Goal: Information Seeking & Learning: Compare options

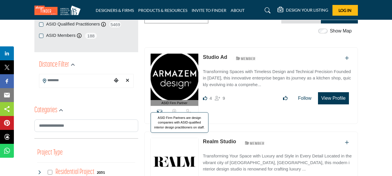
scroll to position [29, 0]
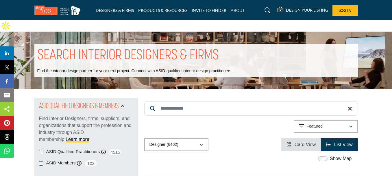
click at [234, 9] on link "ABOUT" at bounding box center [238, 10] width 14 height 5
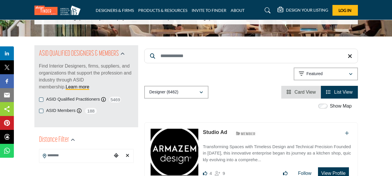
scroll to position [58, 0]
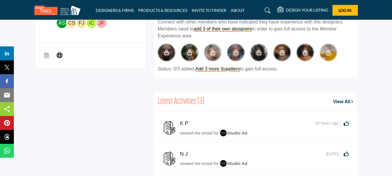
scroll to position [260, 0]
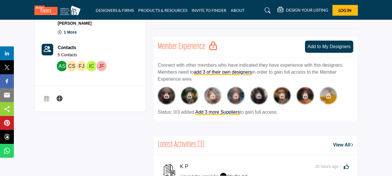
drag, startPoint x: 59, startPoint y: 86, endPoint x: 35, endPoint y: 112, distance: 35.4
click at [35, 112] on div "4 Likes 9 Followers" at bounding box center [196, 149] width 324 height 471
drag, startPoint x: 73, startPoint y: 101, endPoint x: 118, endPoint y: 111, distance: 46.4
click at [134, 119] on div "4 Likes 9 Followers" at bounding box center [196, 149] width 324 height 471
drag, startPoint x: 70, startPoint y: 98, endPoint x: 58, endPoint y: 87, distance: 16.4
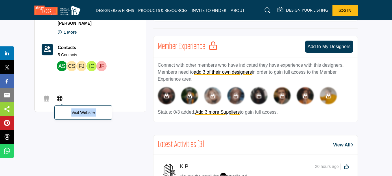
copy div "Visit Website"
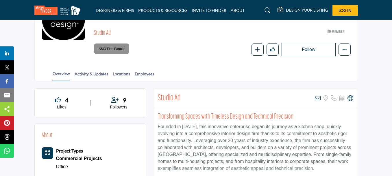
scroll to position [87, 0]
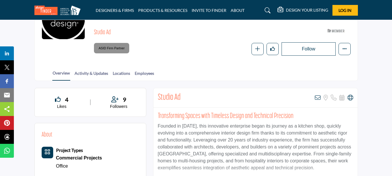
drag, startPoint x: 352, startPoint y: 84, endPoint x: 382, endPoint y: 123, distance: 49.0
drag, startPoint x: 350, startPoint y: 86, endPoint x: 356, endPoint y: 122, distance: 36.1
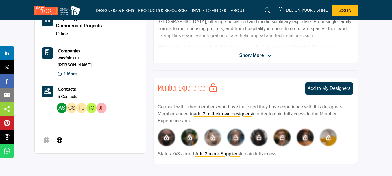
scroll to position [231, 0]
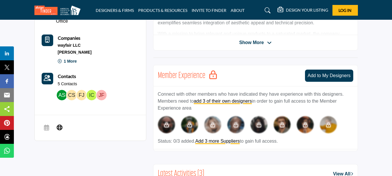
click at [63, 73] on b "Contacts" at bounding box center [67, 75] width 18 height 5
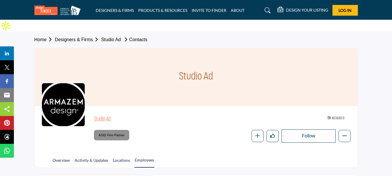
drag, startPoint x: 345, startPoint y: 123, endPoint x: 377, endPoint y: 94, distance: 43.0
click at [377, 94] on section "Home Designers & Firms Studio Ad Contacts Studio Ad Studio Ad ASID Member who s…" at bounding box center [196, 100] width 392 height 136
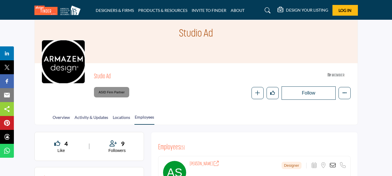
scroll to position [87, 0]
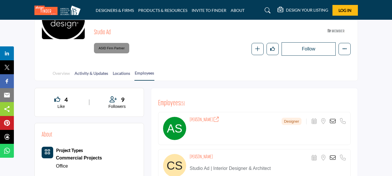
click at [60, 70] on link "Overview" at bounding box center [61, 75] width 18 height 10
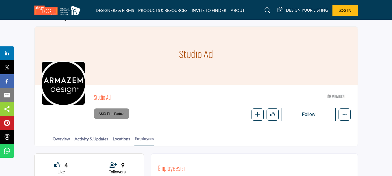
scroll to position [39, 0]
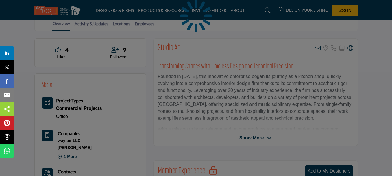
scroll to position [218, 0]
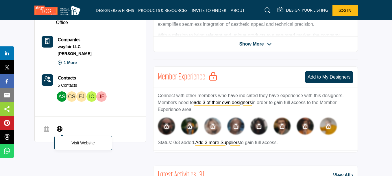
click at [59, 126] on icon at bounding box center [60, 128] width 6 height 7
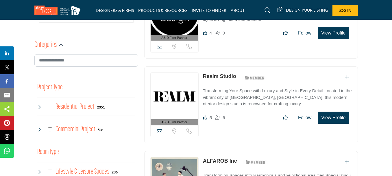
scroll to position [202, 0]
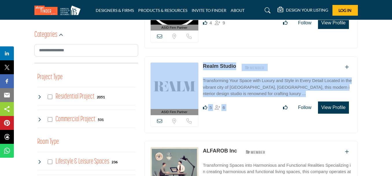
drag, startPoint x: 157, startPoint y: 106, endPoint x: 274, endPoint y: 106, distance: 117.2
click at [274, 106] on div "ASID Firm Partner ASID Firm Partners are design companies with ASID-qualified i…" at bounding box center [251, 94] width 214 height 77
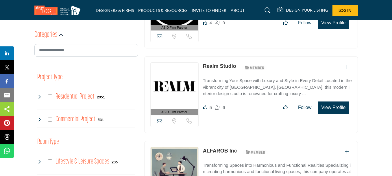
drag, startPoint x: 333, startPoint y: 93, endPoint x: 336, endPoint y: 96, distance: 3.7
click at [336, 101] on button "View Profile" at bounding box center [333, 107] width 31 height 12
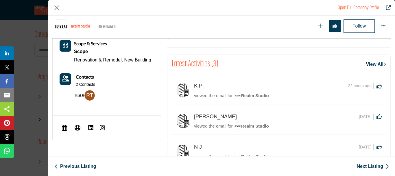
scroll to position [255, 0]
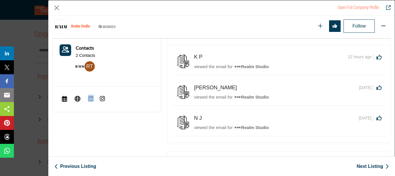
drag, startPoint x: 76, startPoint y: 98, endPoint x: 130, endPoint y: 124, distance: 59.6
click at [130, 124] on div "5 Likes 6 Followers" at bounding box center [106, 70] width 115 height 332
drag, startPoint x: 79, startPoint y: 97, endPoint x: 69, endPoint y: 125, distance: 29.6
click at [69, 125] on div "5 Likes 6 Followers" at bounding box center [106, 70] width 115 height 332
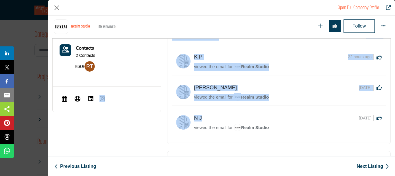
drag, startPoint x: 186, startPoint y: 121, endPoint x: 282, endPoint y: 102, distance: 98.0
click at [276, 104] on div "5 Likes 6 Followers" at bounding box center [221, 70] width 345 height 332
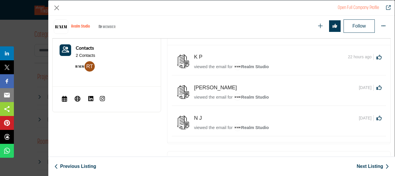
click at [311, 139] on div "K P 22 hours ago 0 0 Realm Studio" at bounding box center [278, 93] width 223 height 97
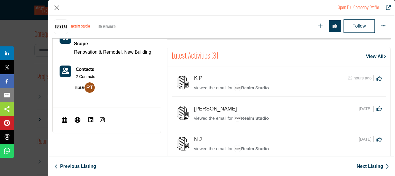
scroll to position [224, 0]
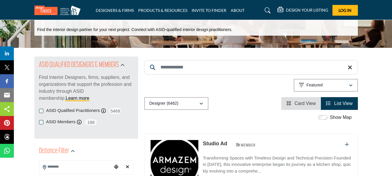
scroll to position [58, 0]
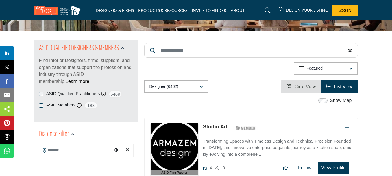
click at [328, 84] on icon "View List" at bounding box center [328, 86] width 5 height 5
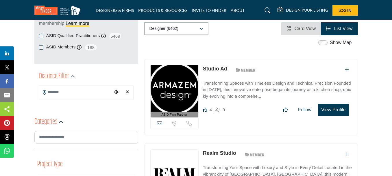
scroll to position [87, 0]
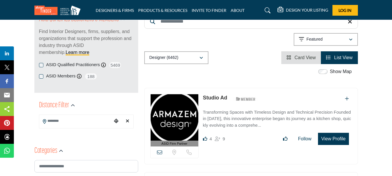
click at [303, 51] on li "Card View" at bounding box center [301, 57] width 40 height 13
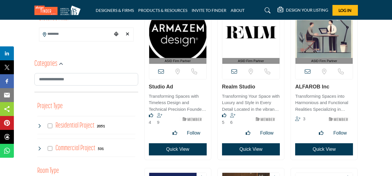
scroll to position [145, 0]
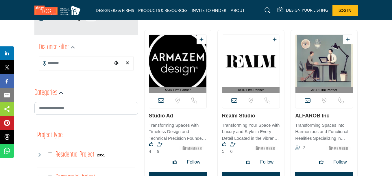
click at [159, 97] on icon at bounding box center [161, 100] width 6 height 6
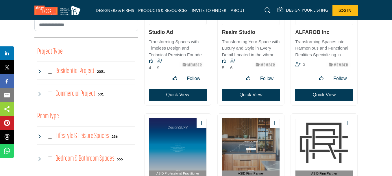
scroll to position [231, 0]
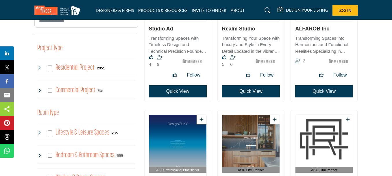
drag, startPoint x: 174, startPoint y: 76, endPoint x: 165, endPoint y: 81, distance: 10.0
drag, startPoint x: 180, startPoint y: 80, endPoint x: 203, endPoint y: 72, distance: 24.6
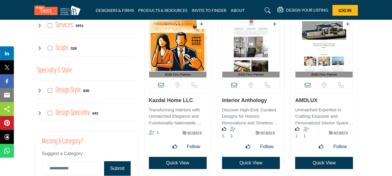
scroll to position [521, 0]
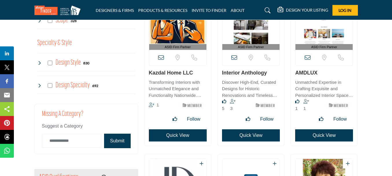
drag, startPoint x: 164, startPoint y: 59, endPoint x: 173, endPoint y: 58, distance: 8.7
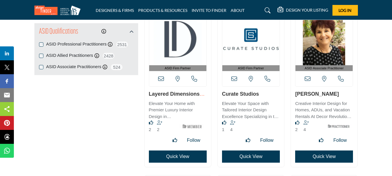
scroll to position [694, 0]
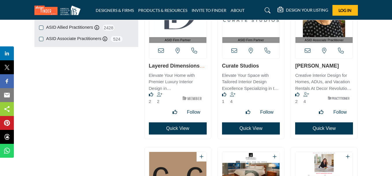
drag, startPoint x: 172, startPoint y: 50, endPoint x: 167, endPoint y: 53, distance: 5.7
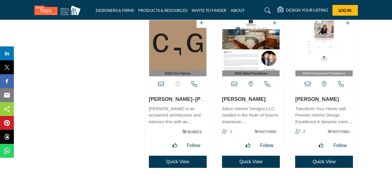
scroll to position [839, 0]
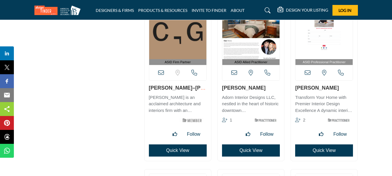
drag, startPoint x: 190, startPoint y: 76, endPoint x: 141, endPoint y: 76, distance: 48.6
click at [141, 76] on div "ASID Firm Partner" at bounding box center [177, 84] width 73 height 165
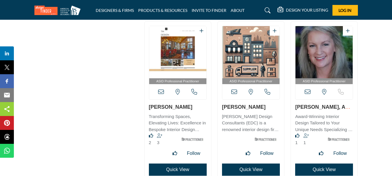
scroll to position [1533, 0]
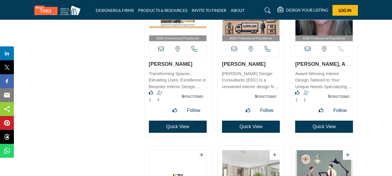
drag, startPoint x: 322, startPoint y: 49, endPoint x: 327, endPoint y: 51, distance: 5.7
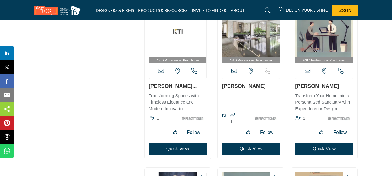
drag, startPoint x: 147, startPoint y: 71, endPoint x: 206, endPoint y: 74, distance: 59.1
click at [206, 74] on div "ASID Professional Practitioner" at bounding box center [178, 80] width 67 height 158
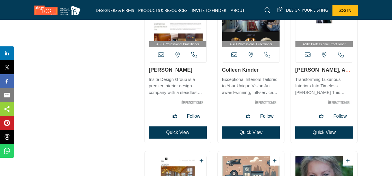
scroll to position [1389, 0]
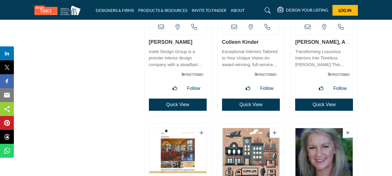
drag, startPoint x: 166, startPoint y: 89, endPoint x: 160, endPoint y: 29, distance: 61.1
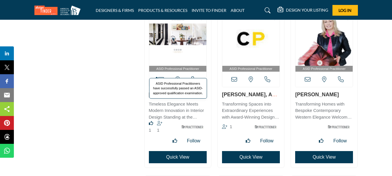
scroll to position [2517, 0]
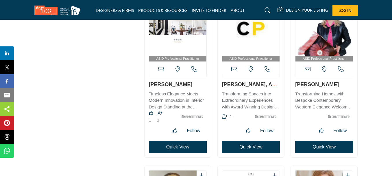
drag, startPoint x: 347, startPoint y: 71, endPoint x: 279, endPoint y: 75, distance: 68.4
drag, startPoint x: 347, startPoint y: 69, endPoint x: 294, endPoint y: 70, distance: 52.7
click at [294, 70] on div "ASID Professional Practitioner" at bounding box center [324, 78] width 67 height 158
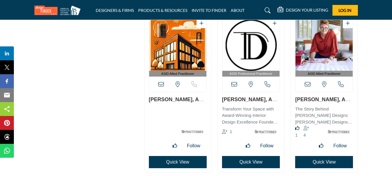
scroll to position [2893, 0]
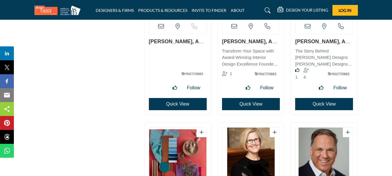
drag, startPoint x: 315, startPoint y: 27, endPoint x: 319, endPoint y: 29, distance: 5.2
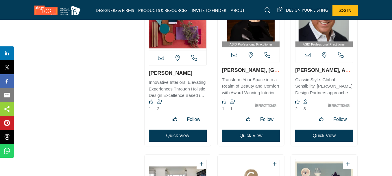
scroll to position [3037, 0]
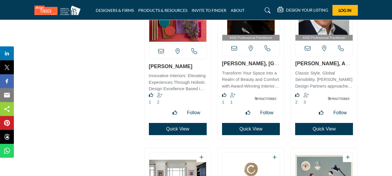
drag, startPoint x: 292, startPoint y: 50, endPoint x: 356, endPoint y: 51, distance: 63.9
click at [356, 51] on div "ASID Professional Practitioner" at bounding box center [324, 58] width 67 height 161
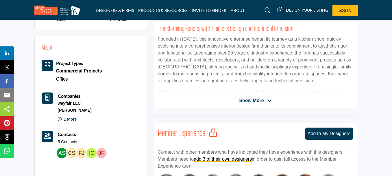
scroll to position [260, 0]
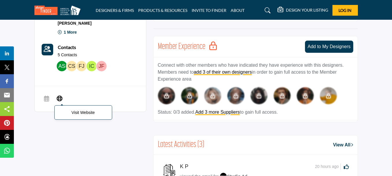
click at [58, 94] on icon at bounding box center [60, 97] width 6 height 7
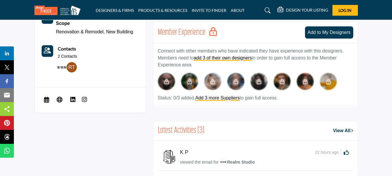
scroll to position [318, 0]
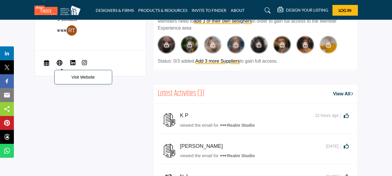
click at [57, 59] on icon at bounding box center [60, 62] width 6 height 7
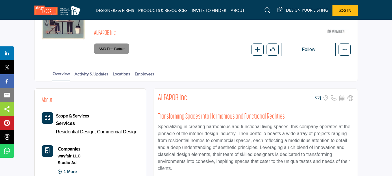
scroll to position [145, 0]
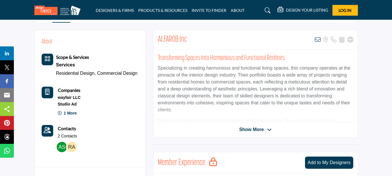
drag, startPoint x: 319, startPoint y: 27, endPoint x: 336, endPoint y: 102, distance: 77.0
click at [336, 102] on div "Transforming Spaces into Harmonious and Functional Realities Specializing in cr…" at bounding box center [256, 85] width 204 height 72
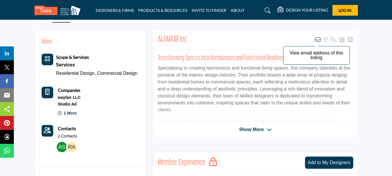
click at [316, 37] on icon at bounding box center [318, 40] width 6 height 6
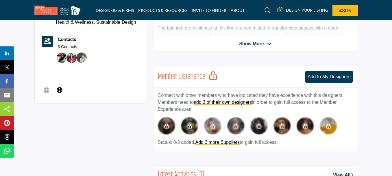
scroll to position [231, 0]
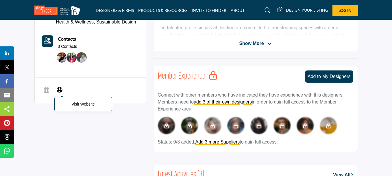
click at [58, 86] on icon at bounding box center [60, 89] width 6 height 7
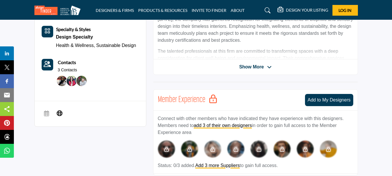
scroll to position [202, 0]
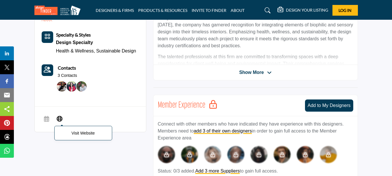
click at [61, 115] on icon at bounding box center [60, 118] width 6 height 7
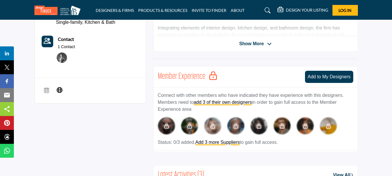
scroll to position [231, 0]
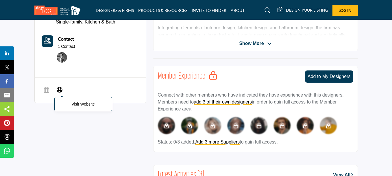
drag, startPoint x: 60, startPoint y: 79, endPoint x: 55, endPoint y: 90, distance: 12.3
click at [40, 102] on div "2 Likes 1 Followers" at bounding box center [196, 156] width 324 height 424
click at [58, 86] on icon at bounding box center [60, 89] width 6 height 7
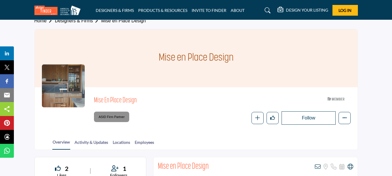
scroll to position [0, 0]
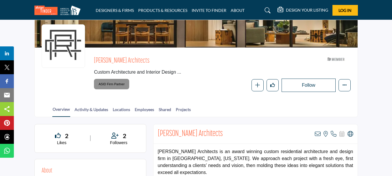
scroll to position [58, 0]
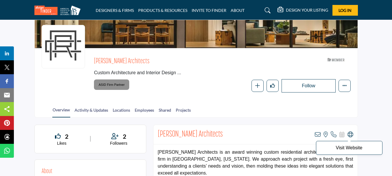
click at [349, 131] on icon at bounding box center [351, 134] width 6 height 6
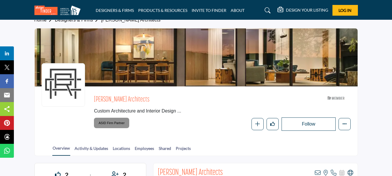
scroll to position [0, 0]
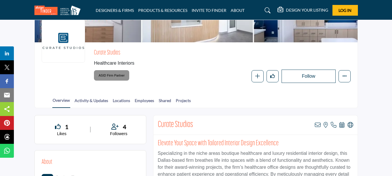
scroll to position [58, 0]
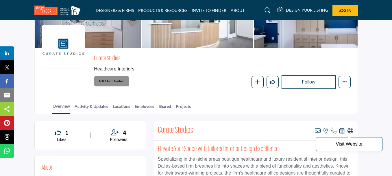
click at [348, 128] on icon at bounding box center [351, 131] width 6 height 6
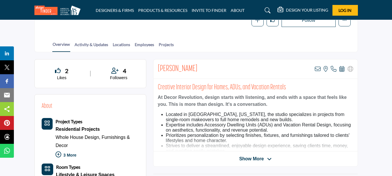
scroll to position [116, 0]
click at [354, 59] on div "Karen Steinberg View email address of this listing View the location of this li…" at bounding box center [256, 68] width 204 height 19
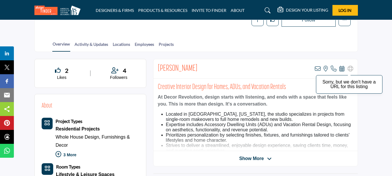
click at [353, 66] on icon at bounding box center [351, 69] width 6 height 6
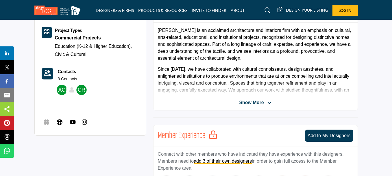
scroll to position [231, 0]
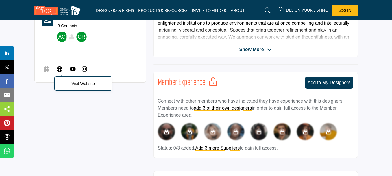
click at [58, 65] on icon at bounding box center [60, 68] width 6 height 7
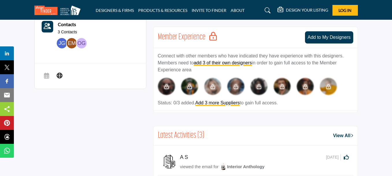
scroll to position [260, 0]
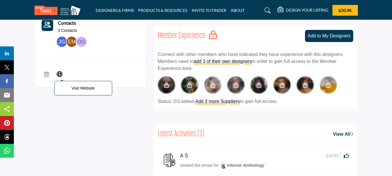
click at [60, 75] on icon at bounding box center [60, 73] width 6 height 7
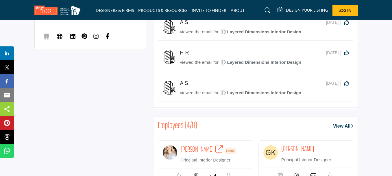
scroll to position [376, 0]
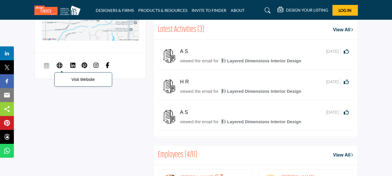
drag, startPoint x: 59, startPoint y: 45, endPoint x: 54, endPoint y: 60, distance: 15.3
click at [54, 72] on span "Visit Website" at bounding box center [83, 79] width 58 height 14
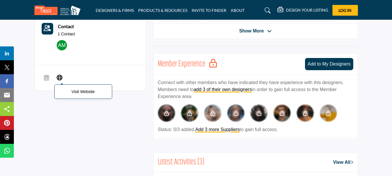
click at [57, 76] on icon at bounding box center [60, 76] width 6 height 7
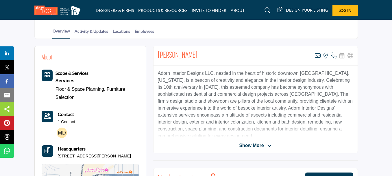
scroll to position [116, 0]
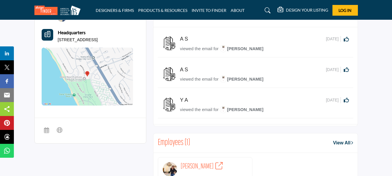
scroll to position [434, 0]
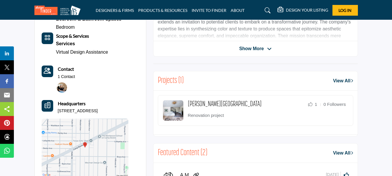
scroll to position [347, 0]
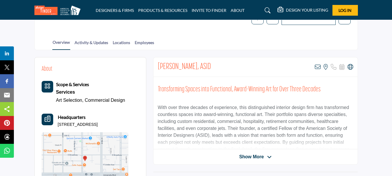
scroll to position [116, 0]
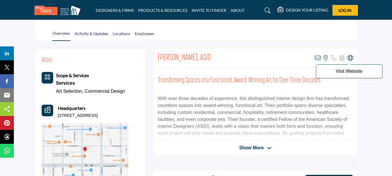
click at [351, 58] on icon at bounding box center [351, 58] width 6 height 6
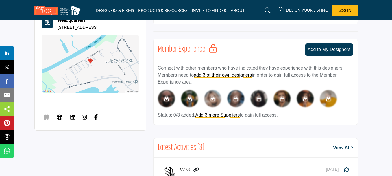
scroll to position [260, 0]
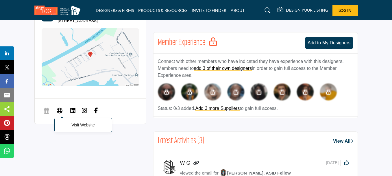
click at [61, 109] on icon at bounding box center [60, 110] width 6 height 7
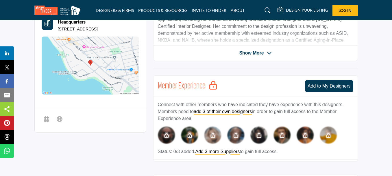
scroll to position [260, 0]
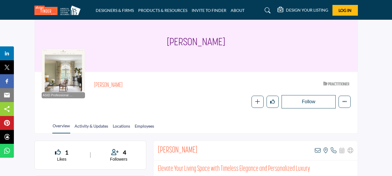
scroll to position [87, 0]
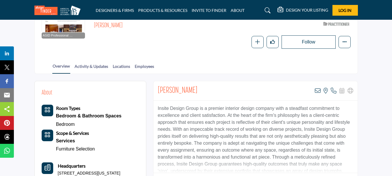
scroll to position [145, 0]
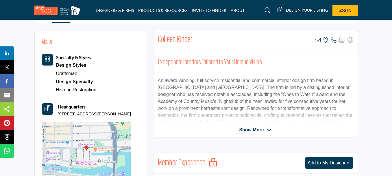
scroll to position [145, 0]
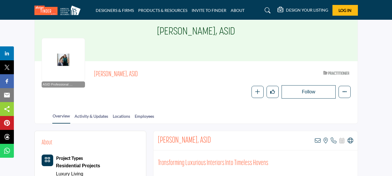
scroll to position [116, 0]
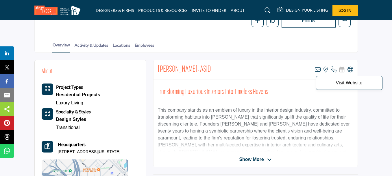
click at [349, 67] on icon at bounding box center [351, 70] width 6 height 6
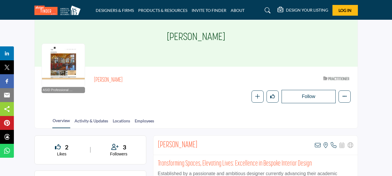
scroll to position [87, 0]
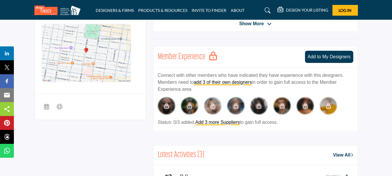
scroll to position [260, 0]
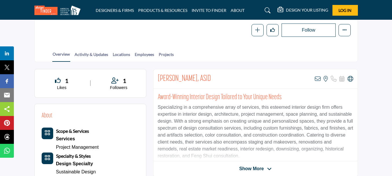
scroll to position [116, 0]
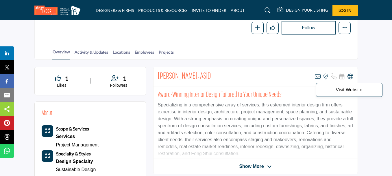
click at [353, 73] on icon at bounding box center [351, 76] width 6 height 6
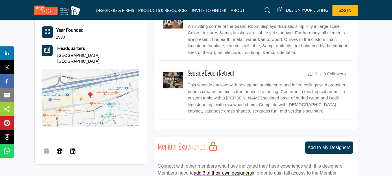
scroll to position [376, 0]
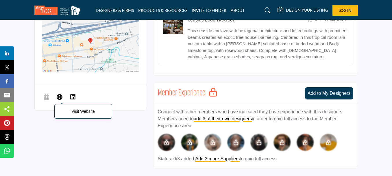
click at [59, 93] on icon at bounding box center [60, 96] width 6 height 7
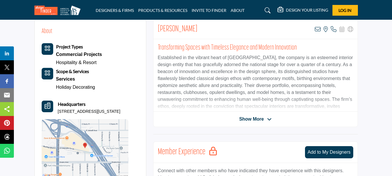
scroll to position [202, 0]
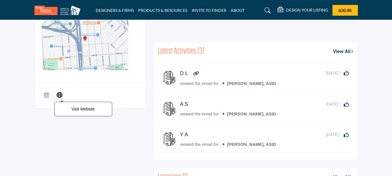
scroll to position [260, 0]
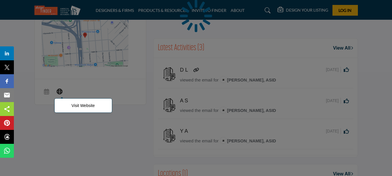
click at [61, 89] on div at bounding box center [196, 88] width 392 height 176
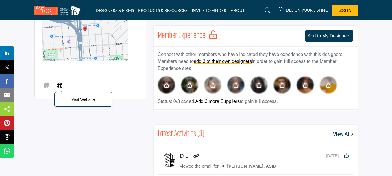
scroll to position [254, 0]
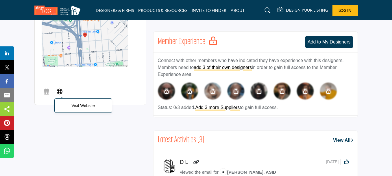
click at [61, 89] on icon at bounding box center [60, 90] width 6 height 7
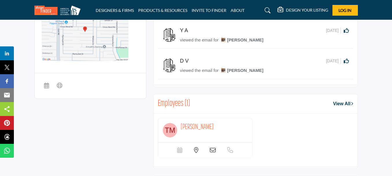
scroll to position [312, 0]
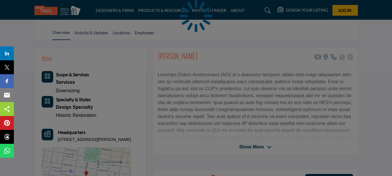
scroll to position [254, 0]
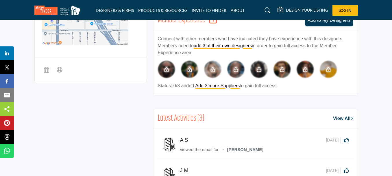
scroll to position [318, 0]
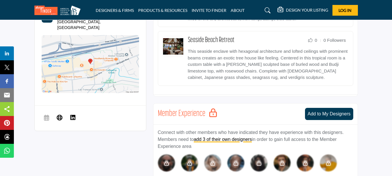
scroll to position [347, 0]
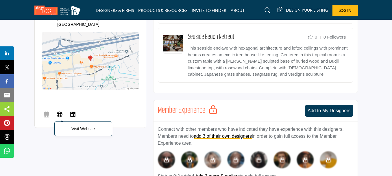
click at [62, 111] on icon at bounding box center [60, 114] width 6 height 7
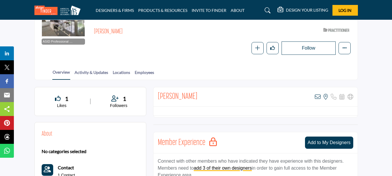
scroll to position [116, 0]
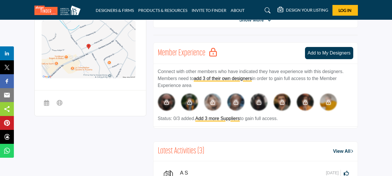
scroll to position [260, 0]
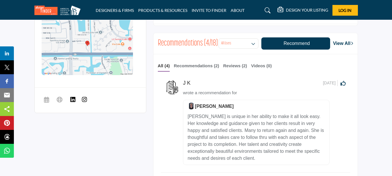
scroll to position [434, 0]
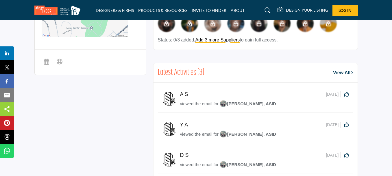
scroll to position [231, 0]
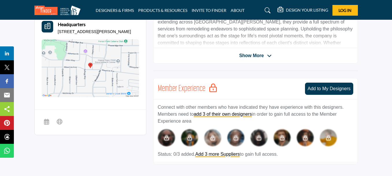
scroll to position [260, 0]
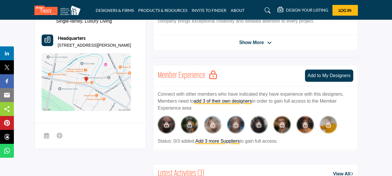
scroll to position [289, 0]
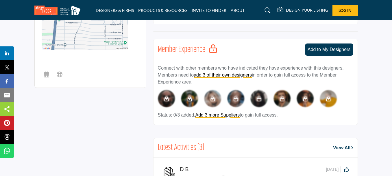
scroll to position [289, 0]
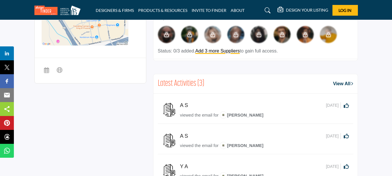
scroll to position [347, 0]
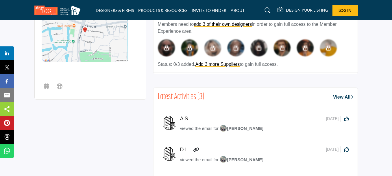
scroll to position [231, 0]
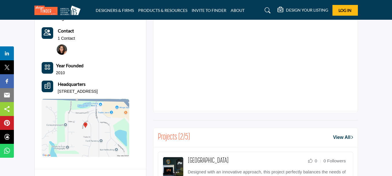
scroll to position [376, 0]
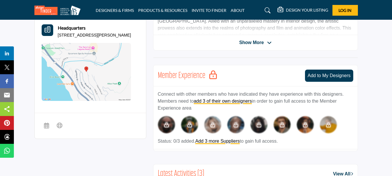
scroll to position [289, 0]
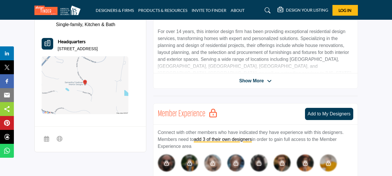
scroll to position [231, 0]
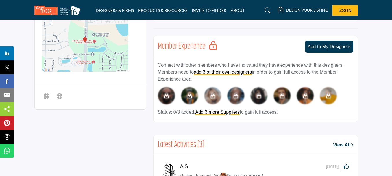
scroll to position [289, 0]
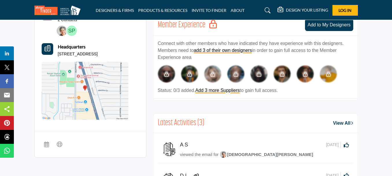
scroll to position [289, 0]
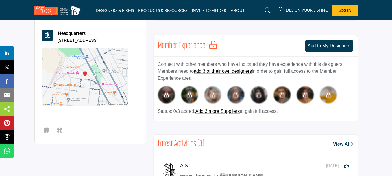
scroll to position [289, 0]
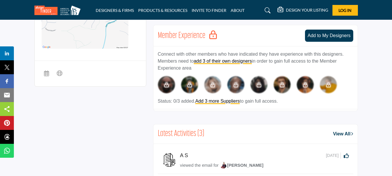
scroll to position [289, 0]
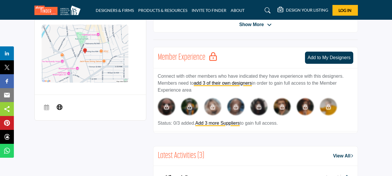
scroll to position [260, 0]
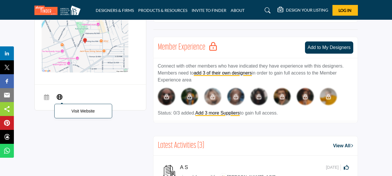
click at [59, 93] on icon at bounding box center [60, 96] width 6 height 7
